Goal: Task Accomplishment & Management: Manage account settings

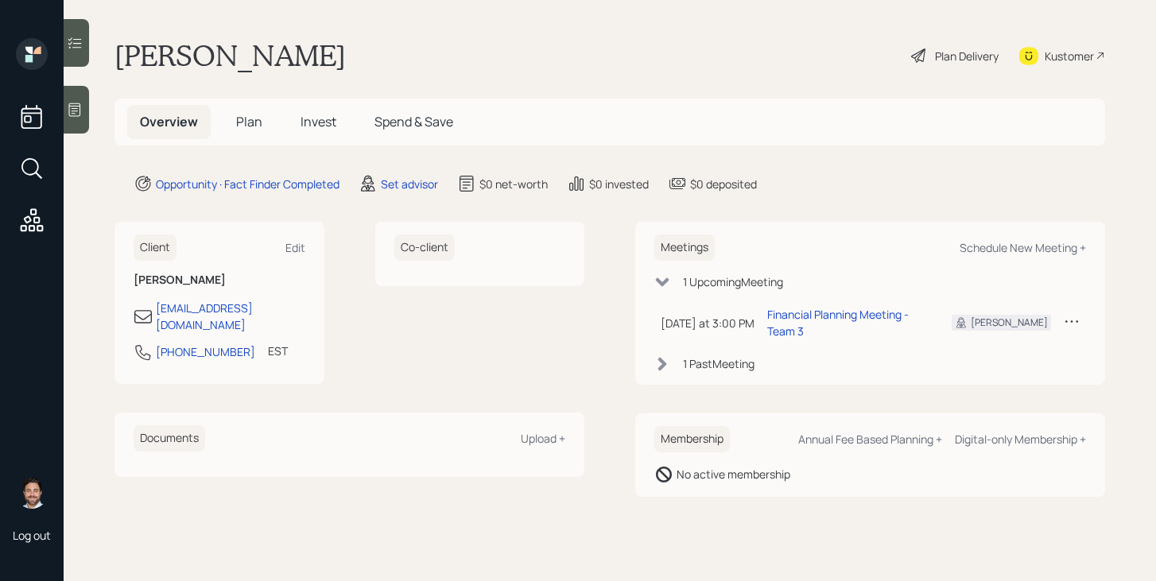
click at [250, 122] on span "Plan" at bounding box center [249, 121] width 26 height 17
